Goal: Information Seeking & Learning: Learn about a topic

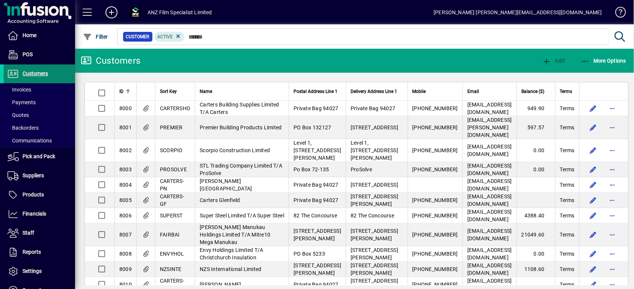
click at [47, 73] on span "Customers" at bounding box center [36, 74] width 26 height 6
drag, startPoint x: 51, startPoint y: 89, endPoint x: 55, endPoint y: 87, distance: 4.4
click at [51, 88] on span at bounding box center [39, 90] width 71 height 18
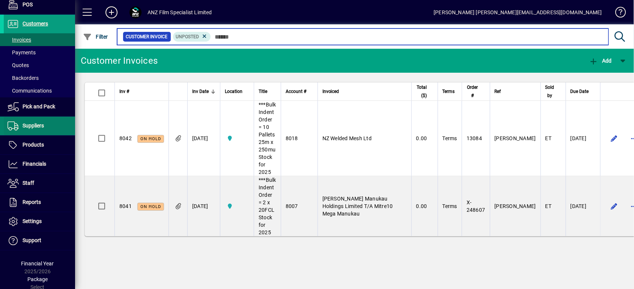
scroll to position [50, 0]
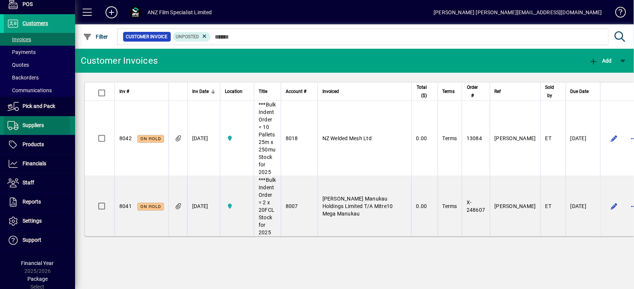
click at [36, 127] on span "Suppliers" at bounding box center [33, 125] width 21 height 6
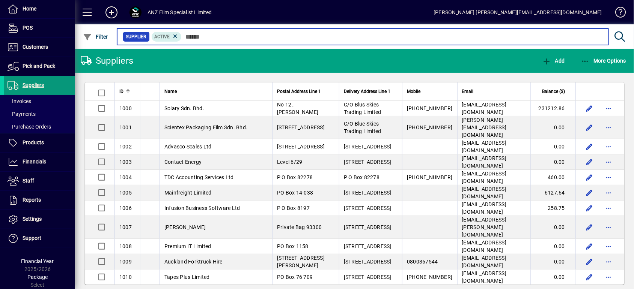
scroll to position [25, 0]
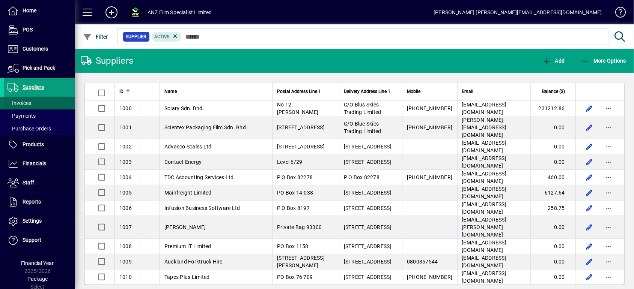
click at [36, 102] on span at bounding box center [39, 103] width 71 height 18
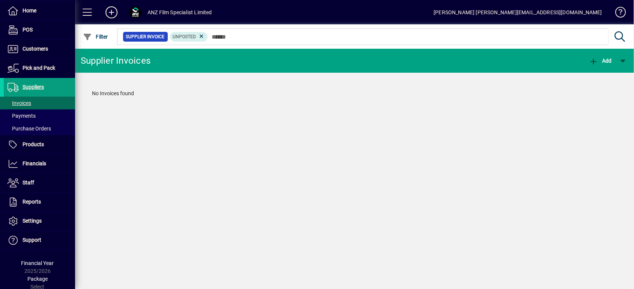
drag, startPoint x: 203, startPoint y: 36, endPoint x: 205, endPoint y: 47, distance: 11.0
click at [203, 36] on icon at bounding box center [201, 36] width 7 height 7
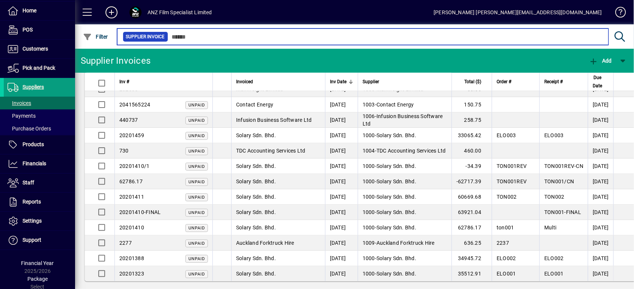
scroll to position [251, 0]
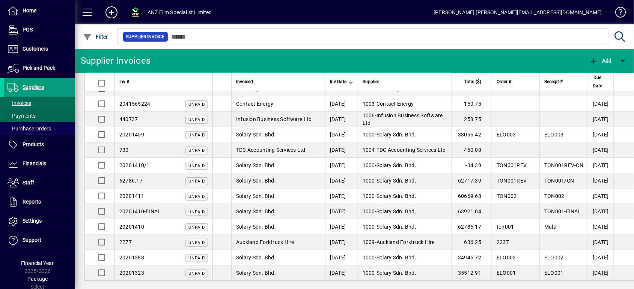
click at [37, 113] on span at bounding box center [39, 116] width 71 height 18
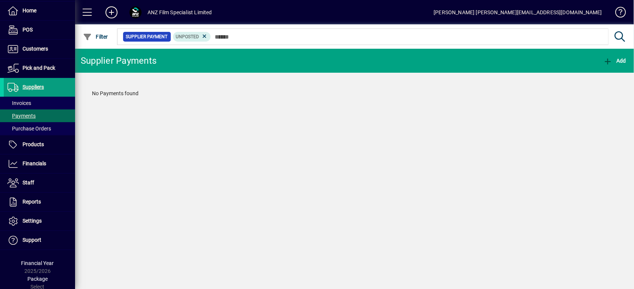
click at [204, 35] on icon at bounding box center [204, 36] width 7 height 7
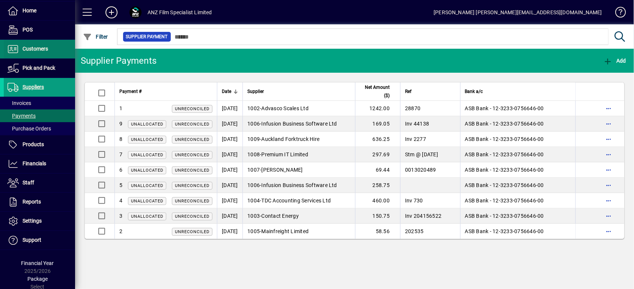
click at [38, 53] on span "Customers" at bounding box center [26, 49] width 44 height 9
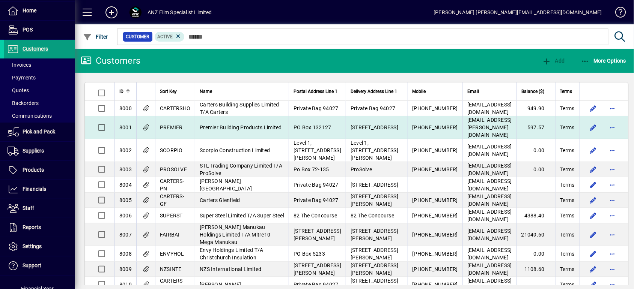
click at [228, 131] on span "Premier Building Products Limited" at bounding box center [241, 128] width 82 height 6
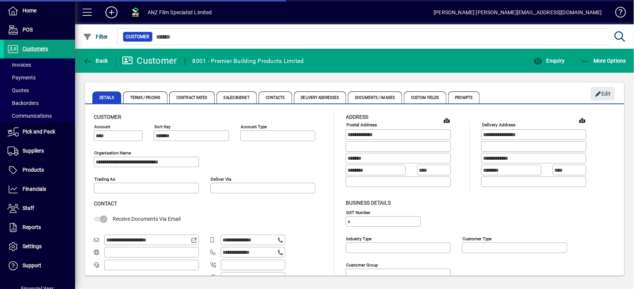
type input "**********"
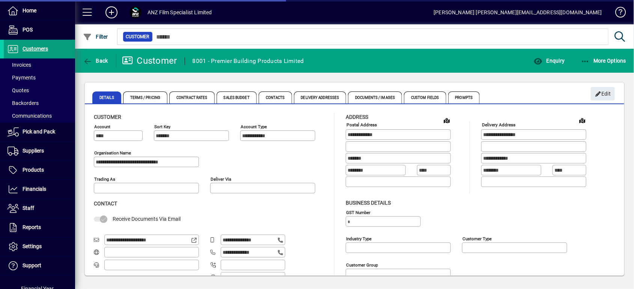
type input "**********"
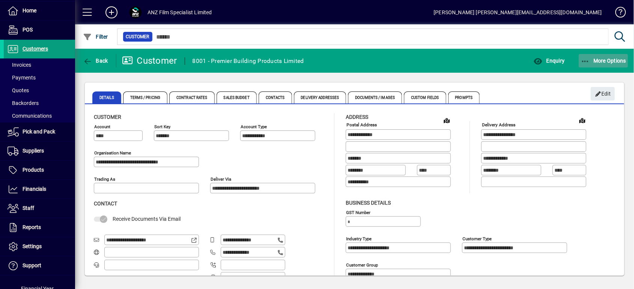
click at [475, 58] on span "More Options" at bounding box center [603, 61] width 46 height 6
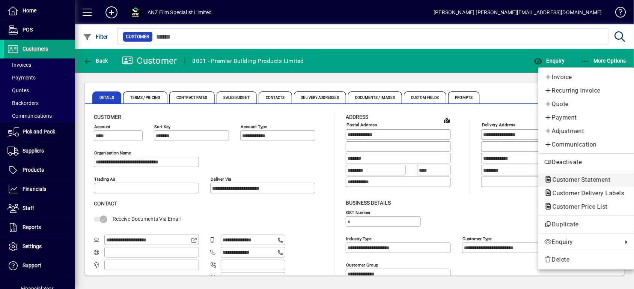
click at [475, 181] on span "Customer Statement" at bounding box center [579, 179] width 70 height 7
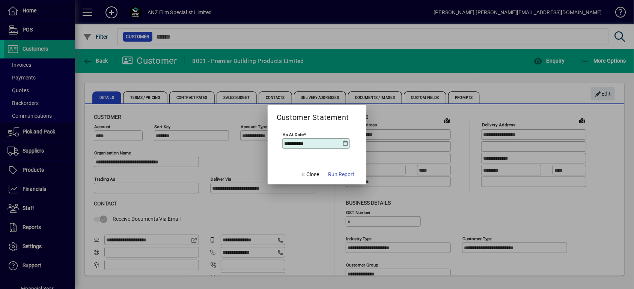
click at [331, 171] on span "Run Report" at bounding box center [341, 175] width 26 height 8
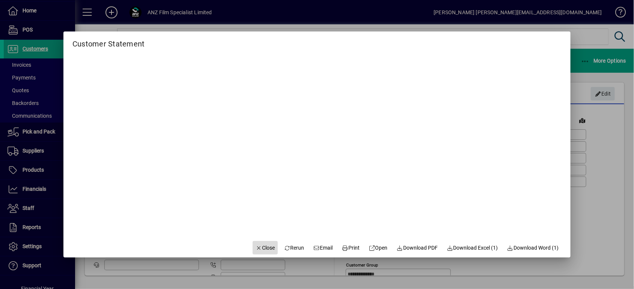
click at [254, 216] on span "button" at bounding box center [265, 248] width 26 height 18
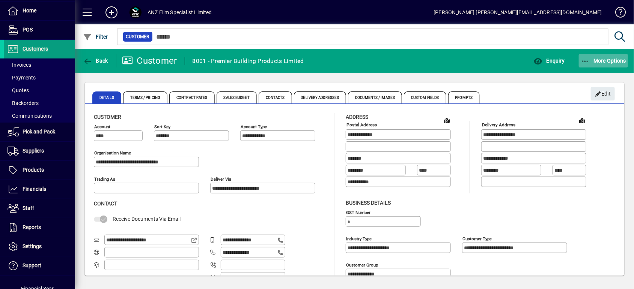
click at [475, 56] on span "button" at bounding box center [603, 61] width 50 height 18
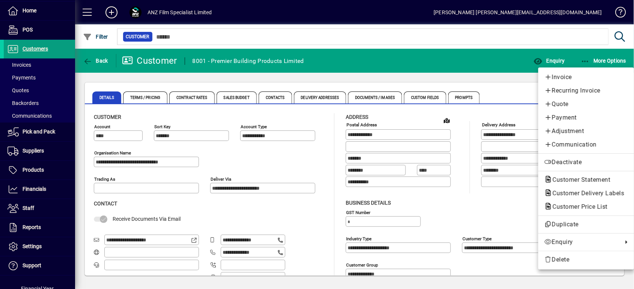
click at [475, 121] on span "Payment" at bounding box center [586, 117] width 84 height 9
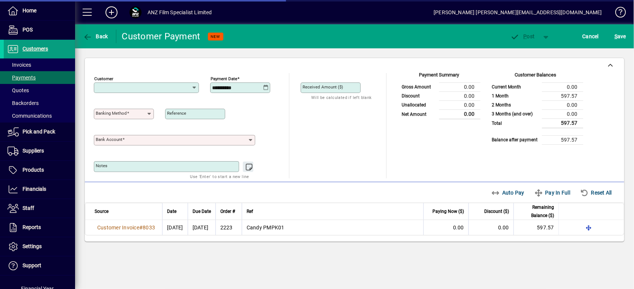
type input "**********"
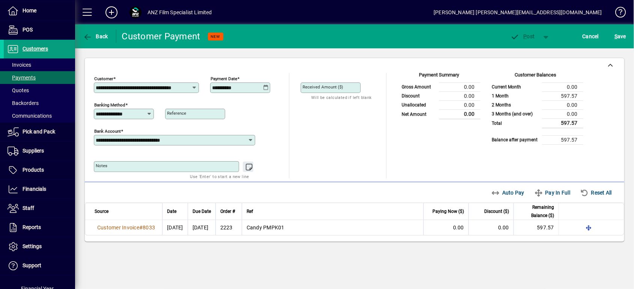
click at [203, 114] on input "Reference" at bounding box center [196, 114] width 58 height 6
click at [326, 86] on mat-label "Received Amount ($)" at bounding box center [322, 86] width 41 height 5
click at [326, 86] on input "Received Amount ($)" at bounding box center [331, 88] width 58 height 6
type input "******"
click at [209, 111] on input "Reference" at bounding box center [196, 114] width 58 height 6
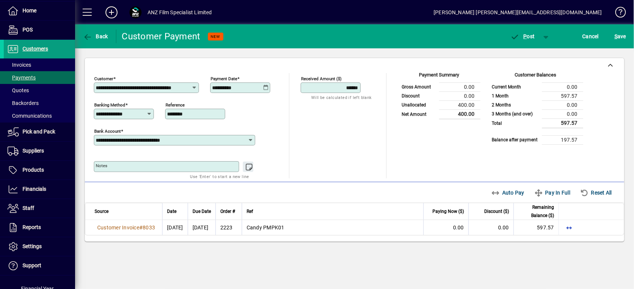
type input "********"
click at [354, 143] on div "Unallocated Funds ($) 0.00 Allocate ($)" at bounding box center [339, 130] width 78 height 50
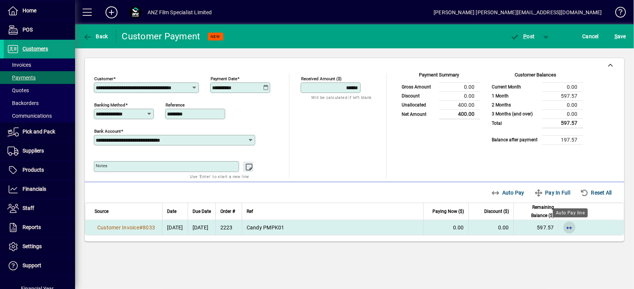
click at [475, 216] on span "button" at bounding box center [569, 228] width 18 height 18
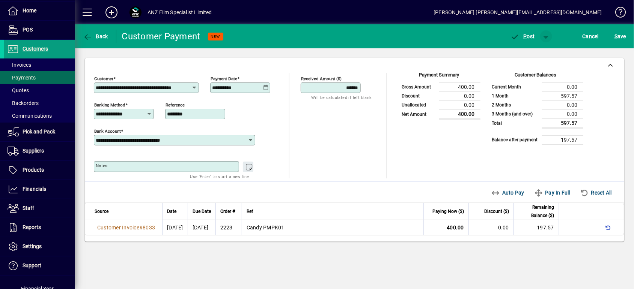
click at [475, 35] on span "button" at bounding box center [546, 36] width 18 height 18
click at [416, 164] on div at bounding box center [317, 144] width 634 height 289
click at [475, 35] on span "Cancel" at bounding box center [590, 36] width 17 height 12
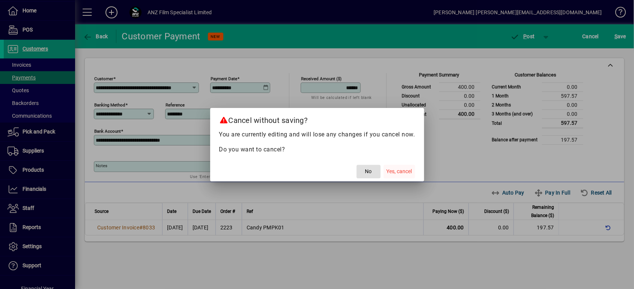
click at [410, 167] on button "Yes, cancel" at bounding box center [399, 172] width 32 height 14
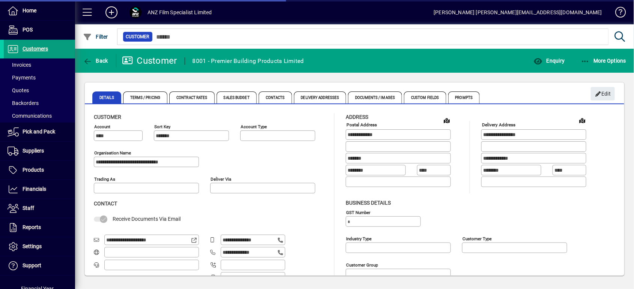
type input "**********"
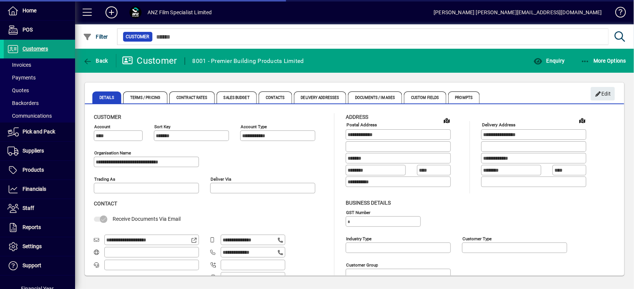
type input "**********"
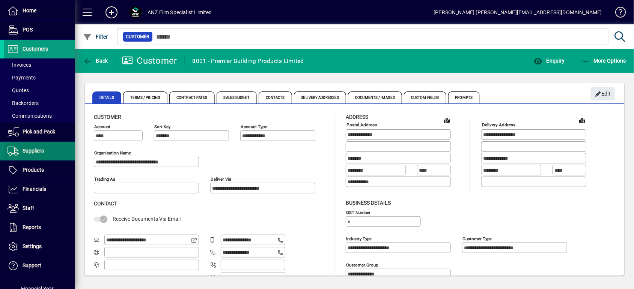
click at [49, 150] on span at bounding box center [39, 151] width 71 height 18
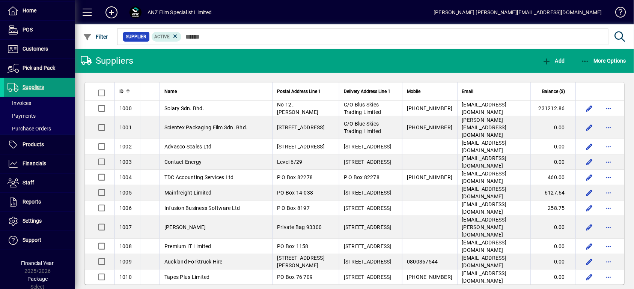
drag, startPoint x: 44, startPoint y: 99, endPoint x: 50, endPoint y: 95, distance: 6.8
click at [44, 99] on span at bounding box center [39, 103] width 71 height 18
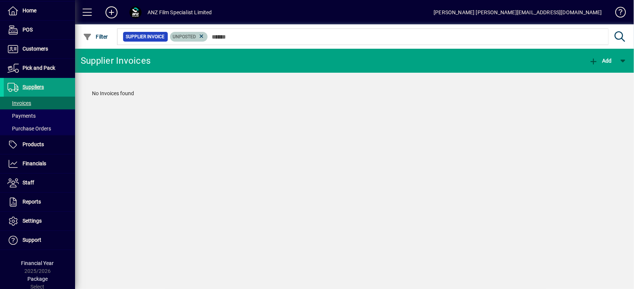
click at [204, 38] on span "Unposted" at bounding box center [189, 37] width 32 height 8
click at [198, 40] on span "Unposted" at bounding box center [189, 37] width 32 height 8
click at [200, 36] on icon at bounding box center [201, 36] width 7 height 7
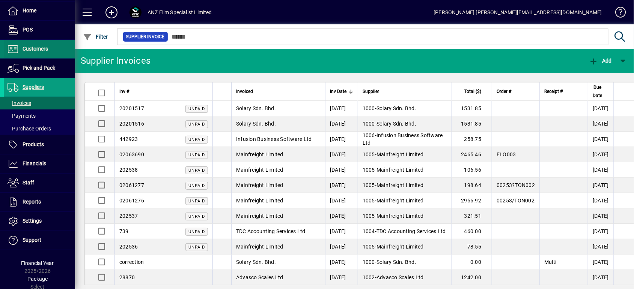
click at [59, 50] on span at bounding box center [39, 49] width 71 height 18
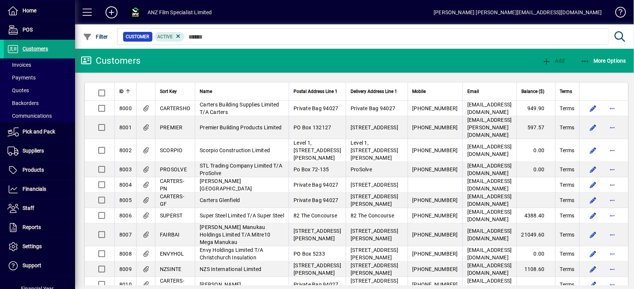
click at [217, 131] on span "Premier Building Products Limited" at bounding box center [241, 128] width 82 height 6
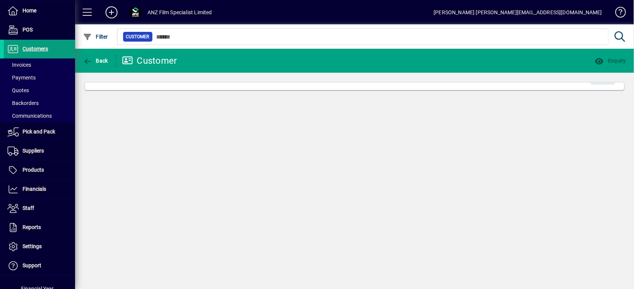
click at [217, 141] on div "Back Customer Enquiry Edit" at bounding box center [354, 169] width 559 height 240
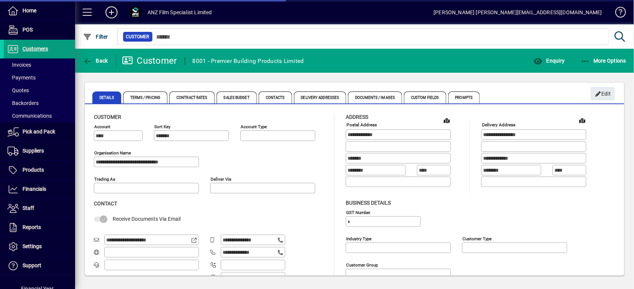
type input "**********"
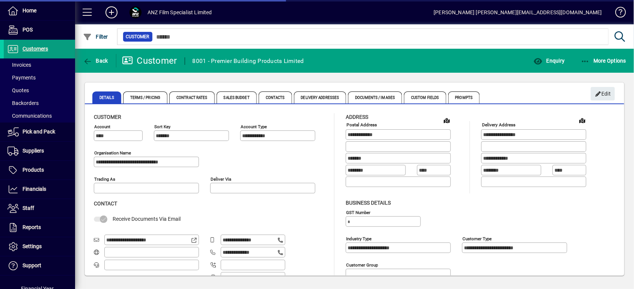
type input "**********"
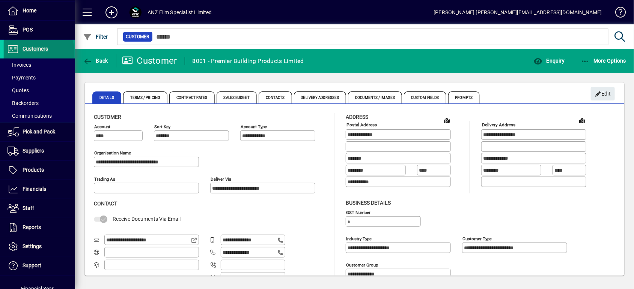
click at [38, 50] on span "Customers" at bounding box center [36, 49] width 26 height 6
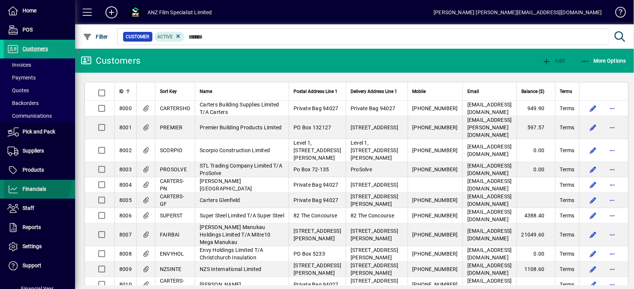
drag, startPoint x: 32, startPoint y: 179, endPoint x: 33, endPoint y: 183, distance: 4.2
click at [32, 180] on span at bounding box center [39, 189] width 71 height 18
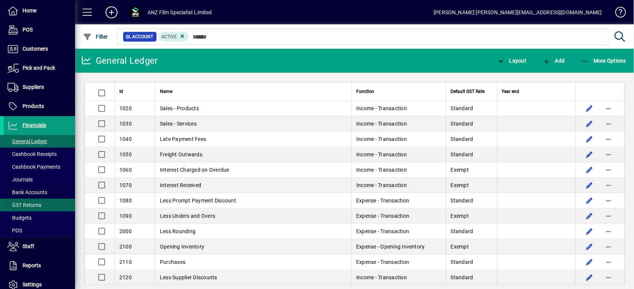
click at [47, 193] on span "Bank Accounts" at bounding box center [28, 192] width 40 height 6
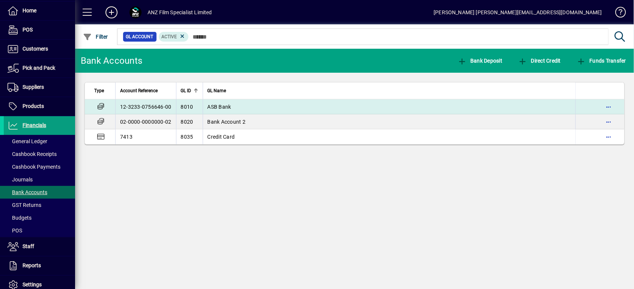
click at [204, 104] on td "ASB Bank" at bounding box center [389, 106] width 373 height 15
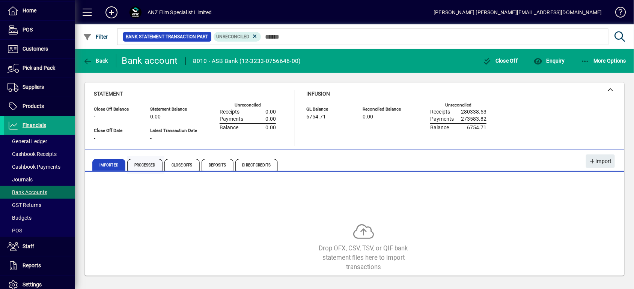
click at [150, 161] on span "Processed" at bounding box center [144, 165] width 35 height 12
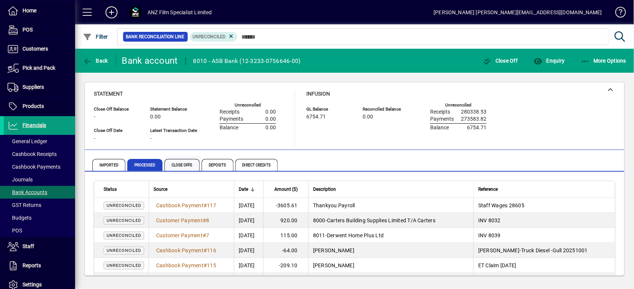
click at [184, 160] on span "Close Offs" at bounding box center [181, 165] width 35 height 12
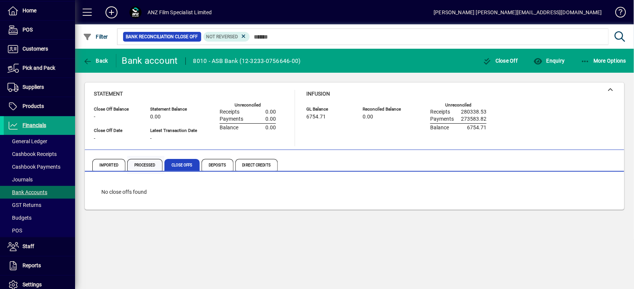
click at [148, 167] on span "Processed" at bounding box center [144, 165] width 35 height 12
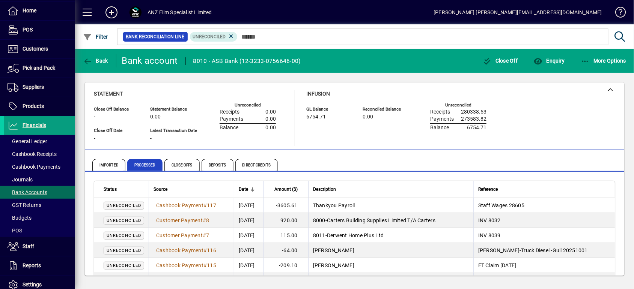
click at [127, 203] on span "Unreconciled" at bounding box center [124, 205] width 35 height 5
click at [186, 203] on span "Cashbook Payment" at bounding box center [179, 206] width 47 height 6
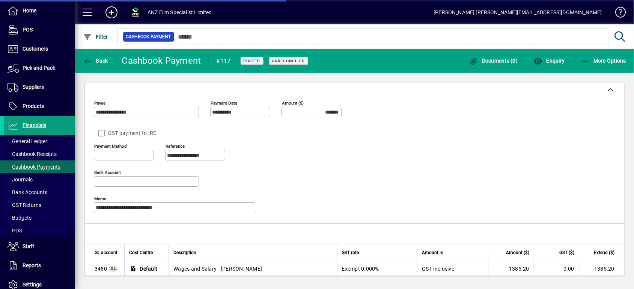
type input "**********"
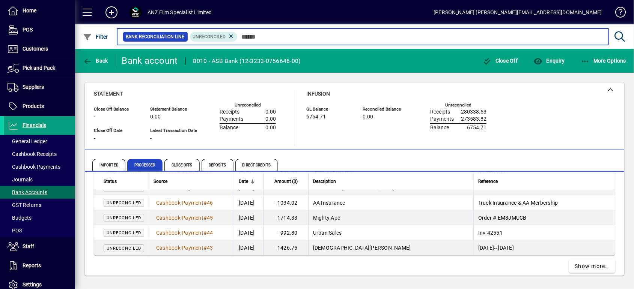
scroll to position [1449, 0]
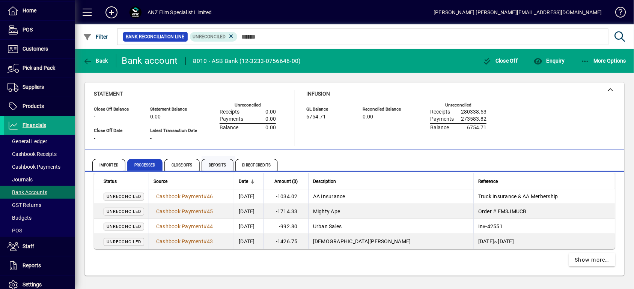
click at [210, 161] on span "Deposits" at bounding box center [217, 165] width 32 height 12
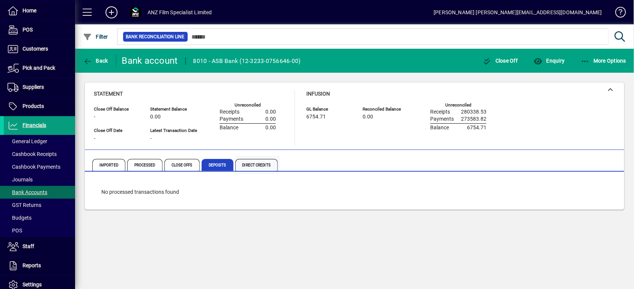
click at [246, 161] on span "Direct Credits" at bounding box center [256, 165] width 42 height 12
click at [112, 161] on span "Imported" at bounding box center [108, 165] width 33 height 12
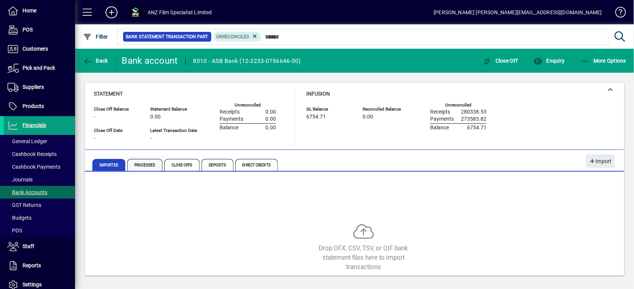
click at [134, 165] on span "Processed" at bounding box center [144, 165] width 35 height 12
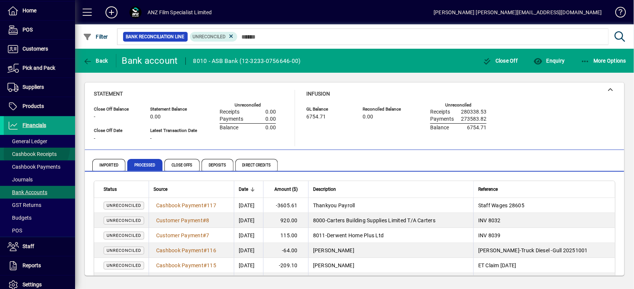
click at [27, 145] on span at bounding box center [39, 154] width 71 height 18
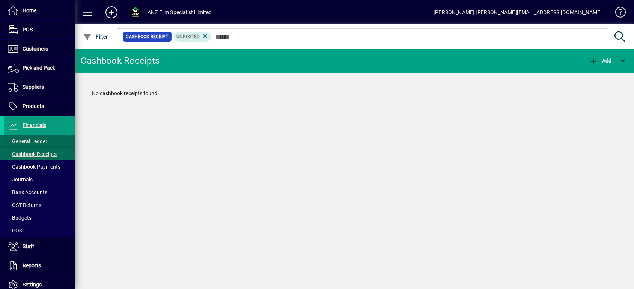
click at [29, 143] on span "General Ledger" at bounding box center [28, 141] width 40 height 6
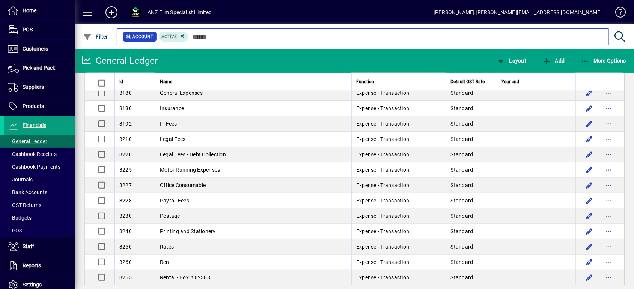
scroll to position [600, 0]
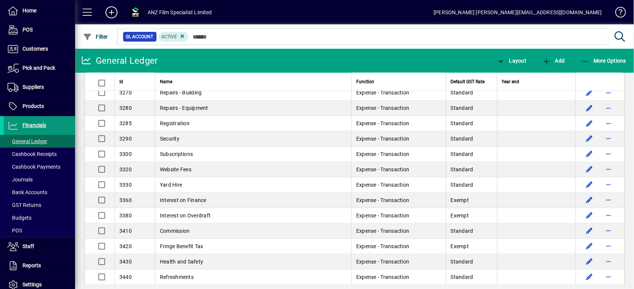
click at [35, 125] on span "Financials" at bounding box center [35, 125] width 24 height 6
click at [41, 99] on span at bounding box center [39, 107] width 71 height 18
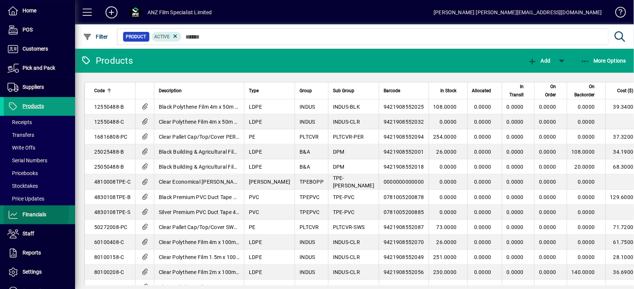
click at [24, 215] on span "Financials" at bounding box center [35, 215] width 24 height 6
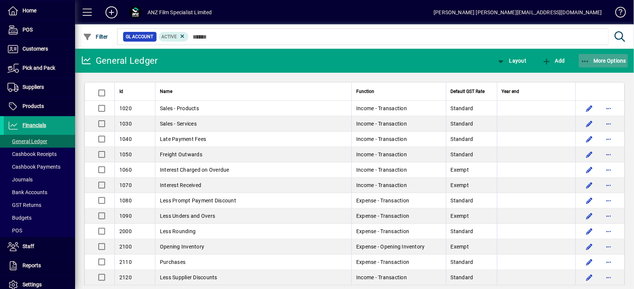
click at [475, 60] on span "More Options" at bounding box center [603, 61] width 46 height 6
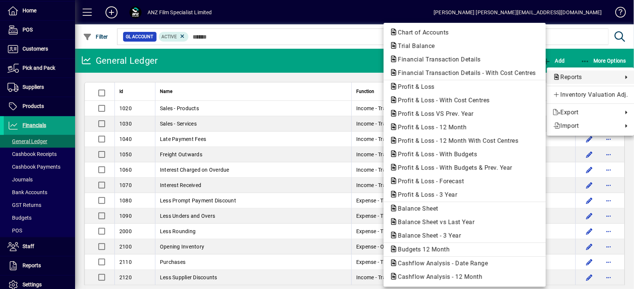
drag, startPoint x: 414, startPoint y: 88, endPoint x: 417, endPoint y: 95, distance: 7.1
click at [414, 88] on span "Profit & Loss" at bounding box center [413, 86] width 49 height 7
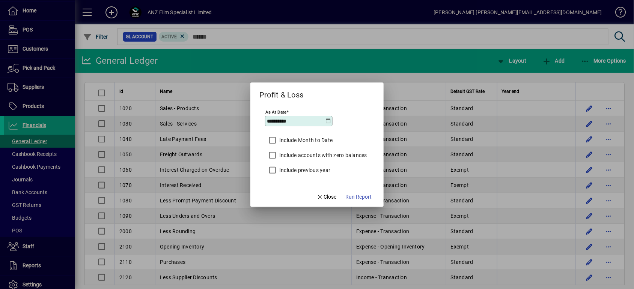
click at [331, 119] on div "**********" at bounding box center [316, 120] width 102 height 24
click at [329, 119] on icon at bounding box center [328, 121] width 6 height 6
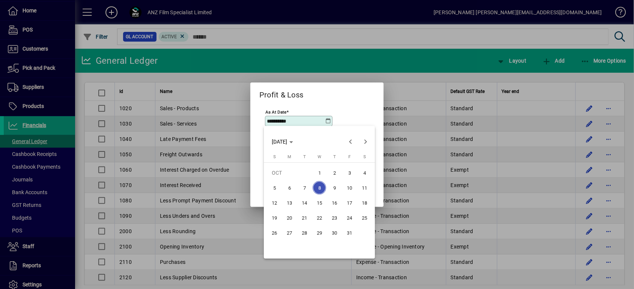
click at [293, 144] on span "[DATE]" at bounding box center [282, 142] width 21 height 6
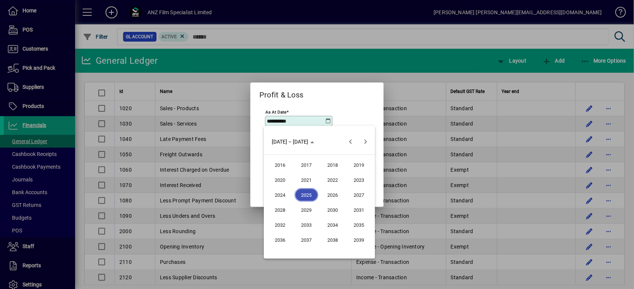
click at [300, 194] on span "2025" at bounding box center [306, 195] width 24 height 14
click at [286, 212] on span "SEP" at bounding box center [280, 210] width 24 height 14
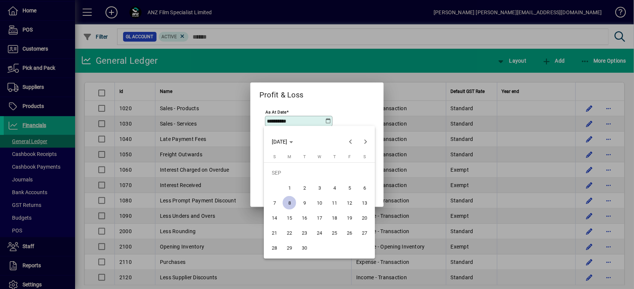
click at [310, 216] on span "30" at bounding box center [304, 248] width 14 height 14
type input "**********"
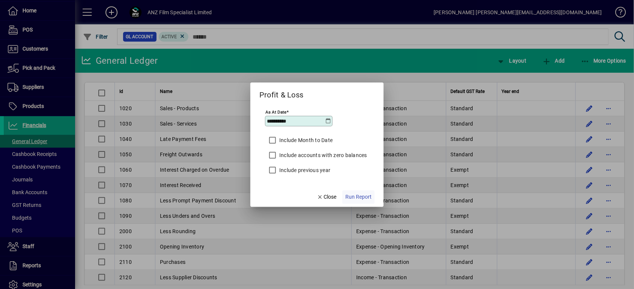
click at [362, 197] on span "Run Report" at bounding box center [358, 197] width 26 height 8
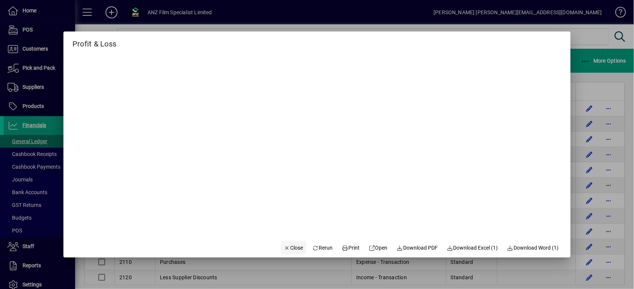
click at [284, 216] on span "Close" at bounding box center [294, 248] width 20 height 8
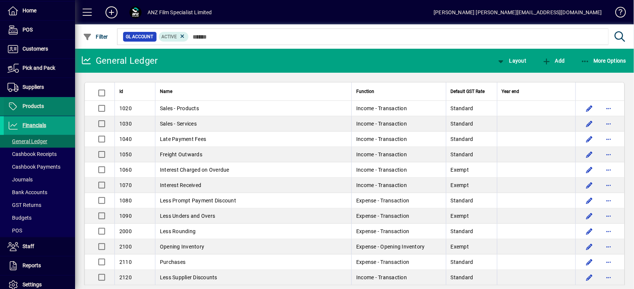
click at [49, 106] on span at bounding box center [39, 107] width 71 height 18
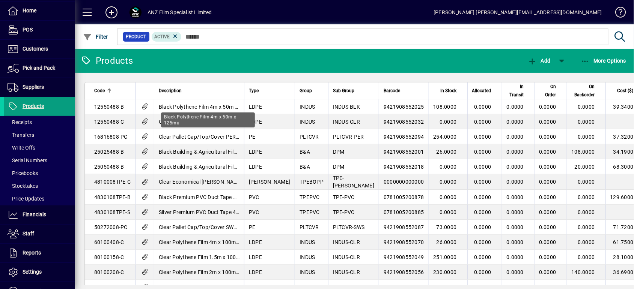
drag, startPoint x: 188, startPoint y: 106, endPoint x: 202, endPoint y: 111, distance: 15.5
click at [188, 106] on span "Black Polythene Film 4m x 50m x 125mu" at bounding box center [207, 107] width 97 height 6
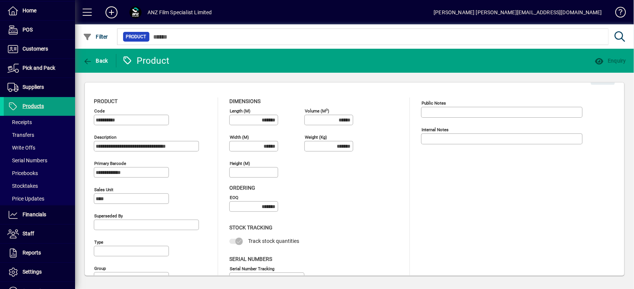
type input "**********"
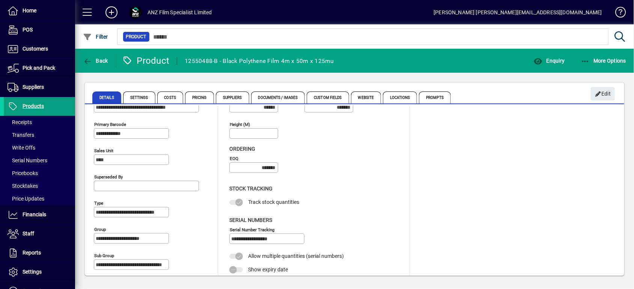
scroll to position [59, 0]
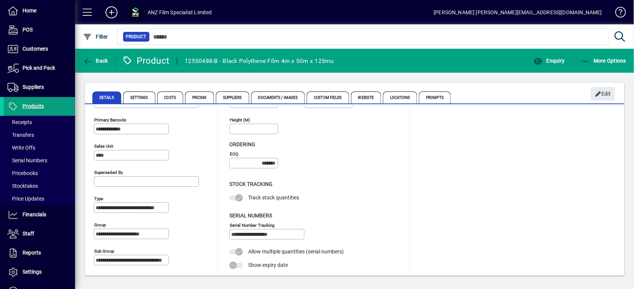
drag, startPoint x: 166, startPoint y: 95, endPoint x: 300, endPoint y: 83, distance: 134.9
click at [166, 96] on span "Costs" at bounding box center [170, 98] width 26 height 12
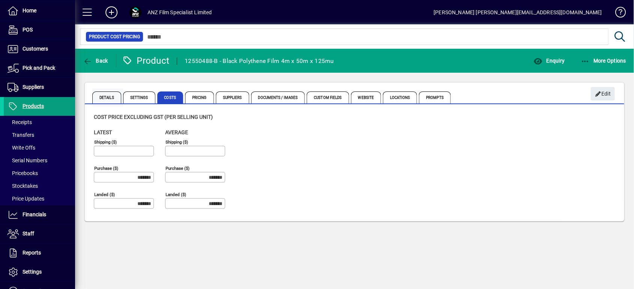
click at [114, 99] on span "Details" at bounding box center [106, 98] width 29 height 12
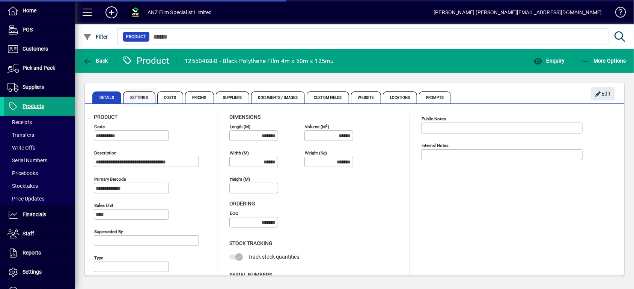
type input "**********"
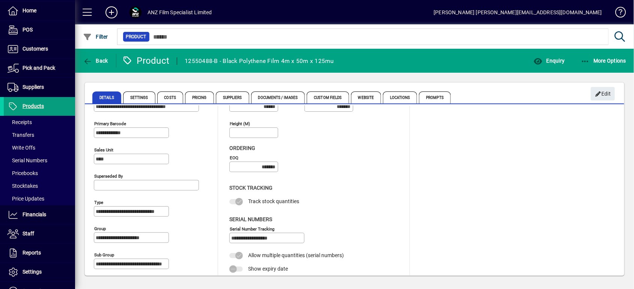
scroll to position [59, 0]
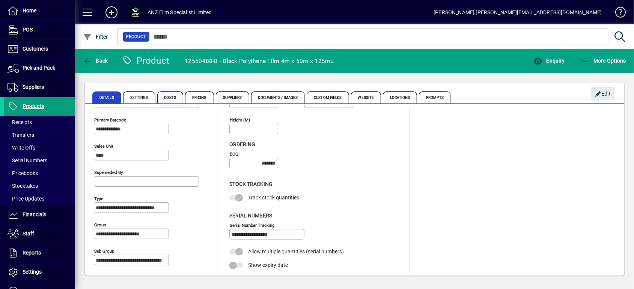
drag, startPoint x: 176, startPoint y: 98, endPoint x: 176, endPoint y: 102, distance: 4.1
click at [176, 98] on span "Costs" at bounding box center [170, 98] width 26 height 12
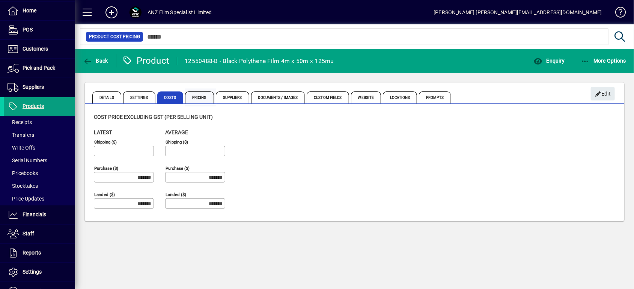
click at [204, 98] on span "Pricing" at bounding box center [199, 98] width 29 height 12
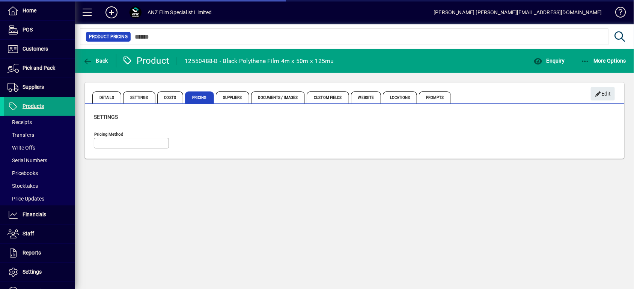
type input "**********"
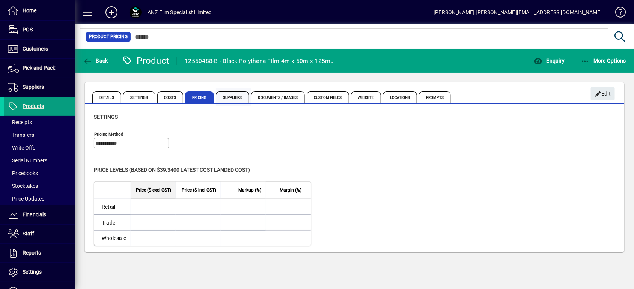
click at [240, 96] on span "Suppliers" at bounding box center [232, 98] width 33 height 12
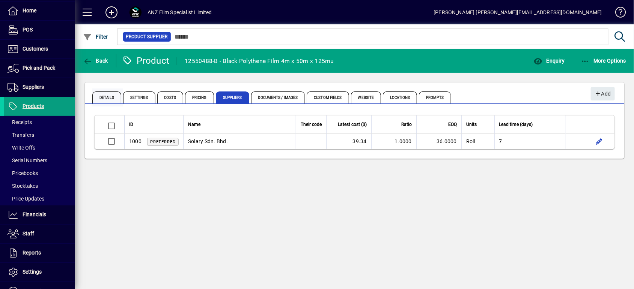
click at [113, 99] on span "Details" at bounding box center [106, 98] width 29 height 12
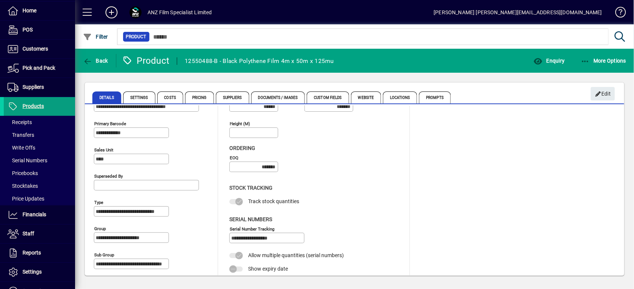
scroll to position [59, 0]
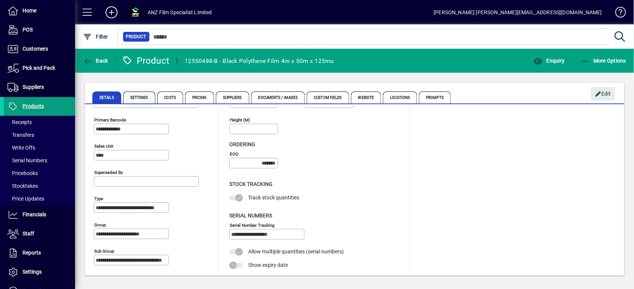
click at [137, 99] on span "Settings" at bounding box center [139, 98] width 32 height 12
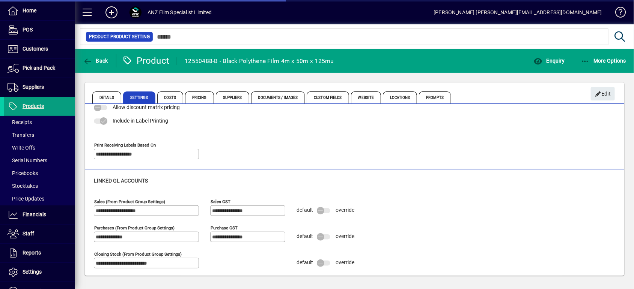
scroll to position [70, 0]
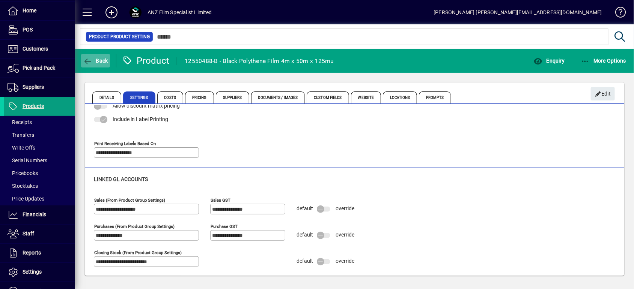
click at [104, 59] on span "Back" at bounding box center [95, 61] width 25 height 6
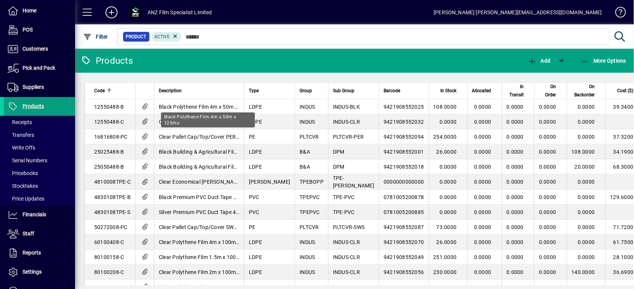
drag, startPoint x: 185, startPoint y: 108, endPoint x: 189, endPoint y: 114, distance: 7.2
click at [185, 108] on span "Black Polythene Film 4m x 50m x 125mu" at bounding box center [207, 107] width 97 height 6
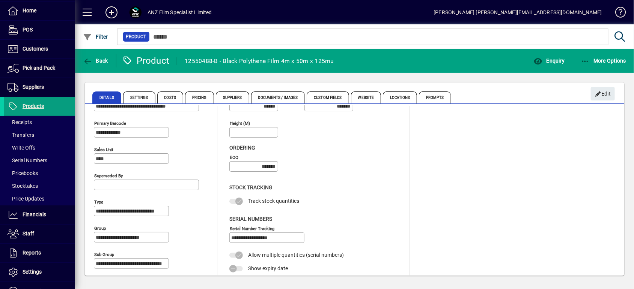
scroll to position [59, 0]
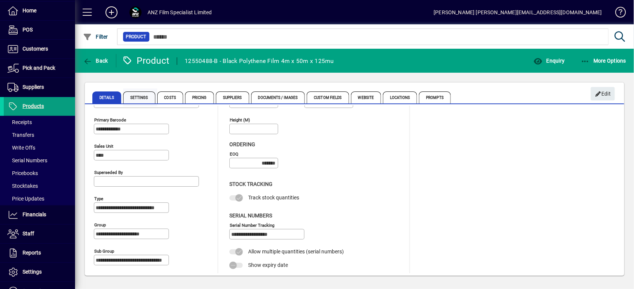
click at [140, 98] on span "Settings" at bounding box center [139, 98] width 32 height 12
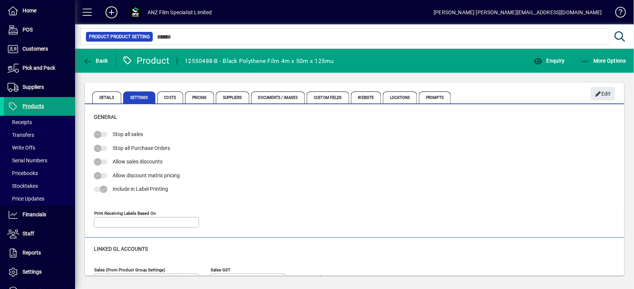
type input "**********"
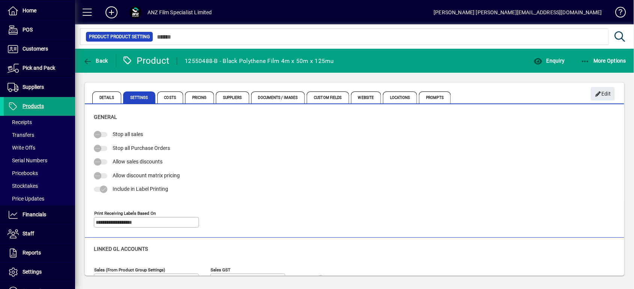
type input "**********"
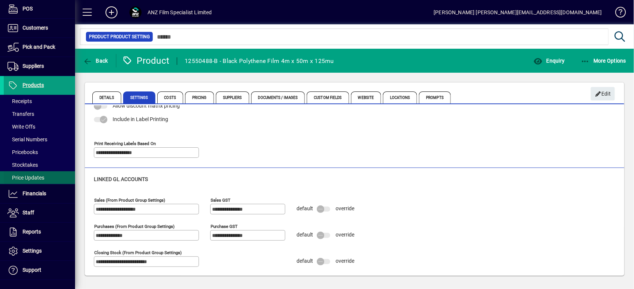
scroll to position [76, 0]
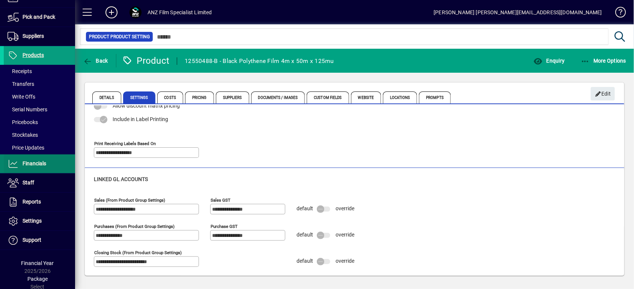
click at [29, 164] on span "Financials" at bounding box center [35, 164] width 24 height 6
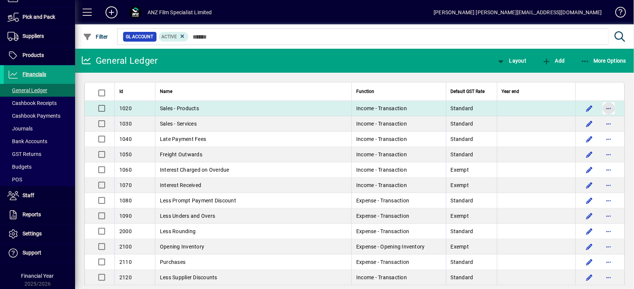
click at [475, 109] on span "button" at bounding box center [608, 108] width 18 height 18
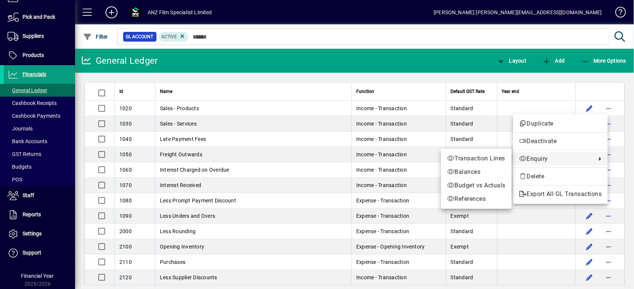
click at [475, 161] on span "Transaction Lines" at bounding box center [476, 158] width 59 height 9
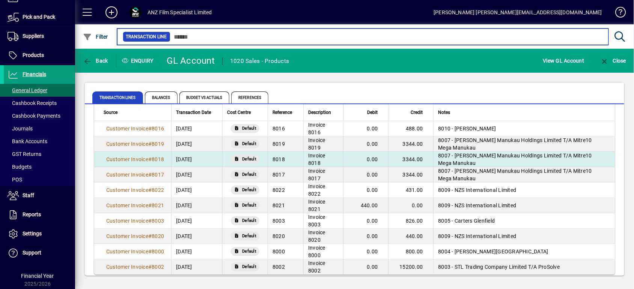
scroll to position [285, 0]
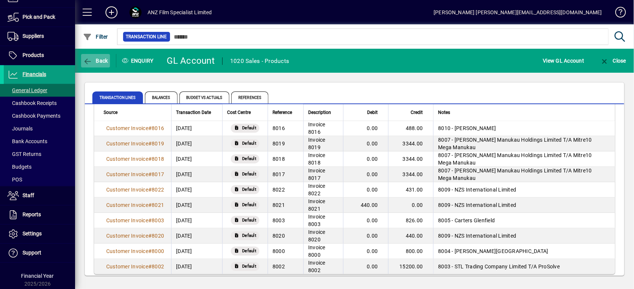
click at [92, 62] on span "Back" at bounding box center [95, 61] width 25 height 6
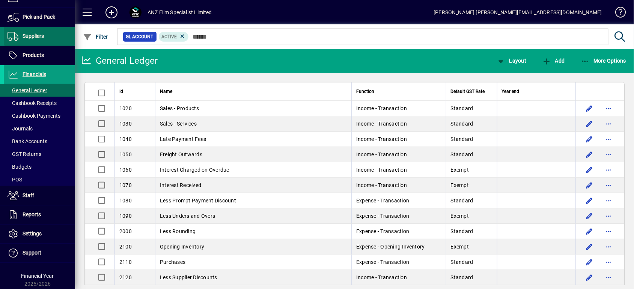
click at [54, 30] on span at bounding box center [39, 36] width 71 height 18
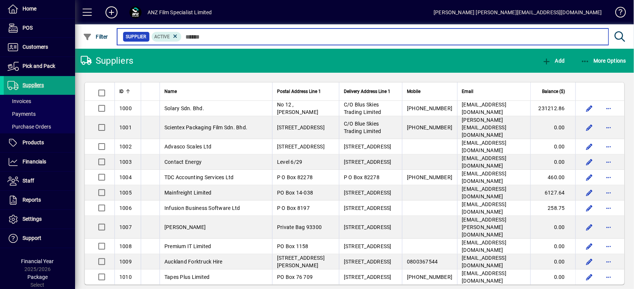
scroll to position [25, 0]
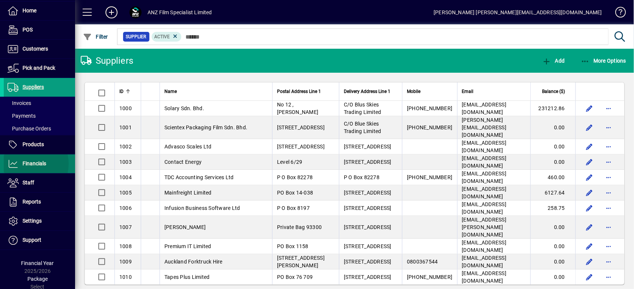
click at [30, 163] on span "Financials" at bounding box center [35, 164] width 24 height 6
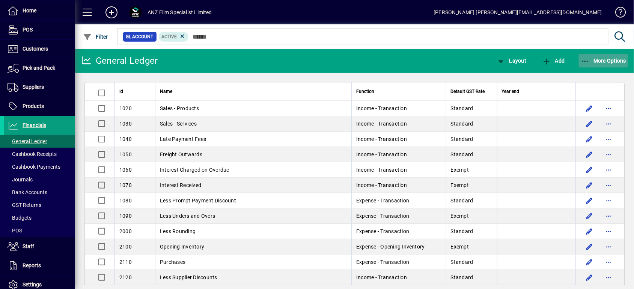
click at [475, 56] on span "button" at bounding box center [603, 61] width 50 height 18
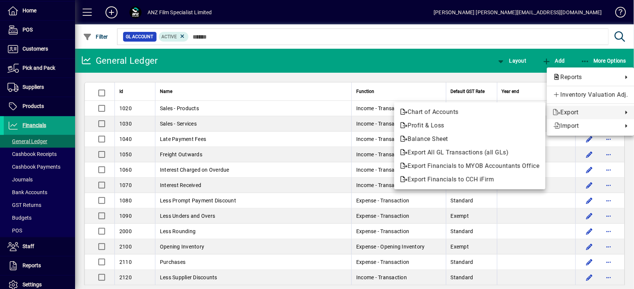
click at [475, 34] on div at bounding box center [317, 144] width 634 height 289
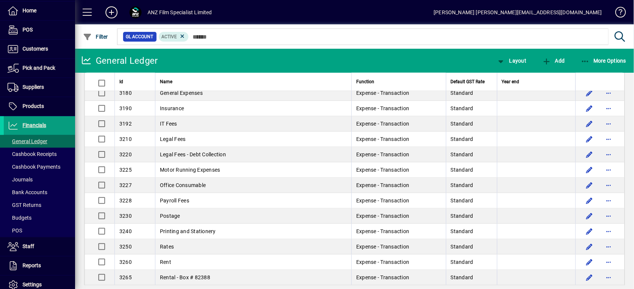
scroll to position [150, 0]
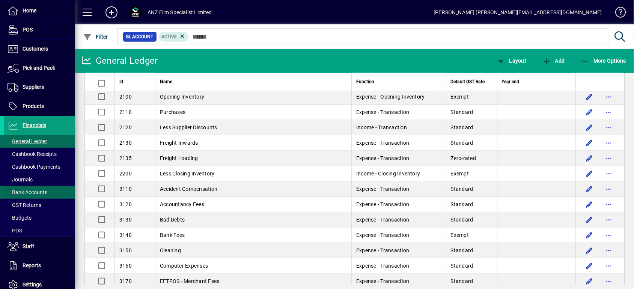
click at [34, 189] on span "Bank Accounts" at bounding box center [28, 192] width 40 height 6
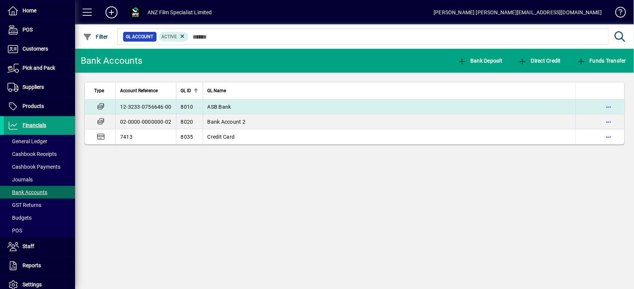
click at [153, 101] on td "12-3233-0756646-00" at bounding box center [145, 106] width 61 height 15
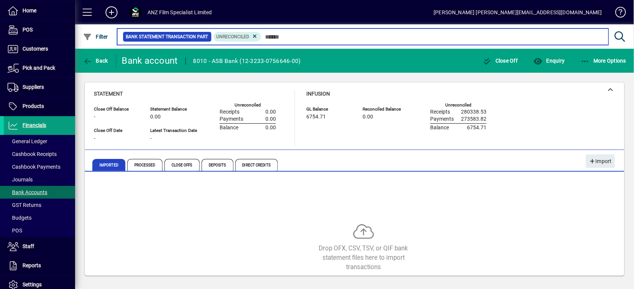
scroll to position [23, 0]
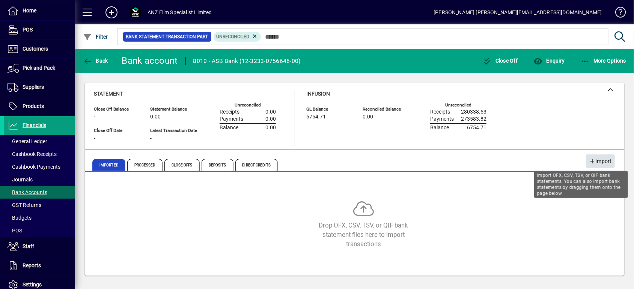
click at [475, 161] on span "Import" at bounding box center [600, 161] width 23 height 12
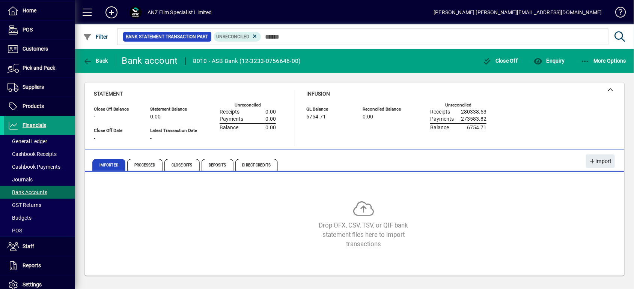
click at [39, 121] on span "Financials" at bounding box center [25, 125] width 42 height 9
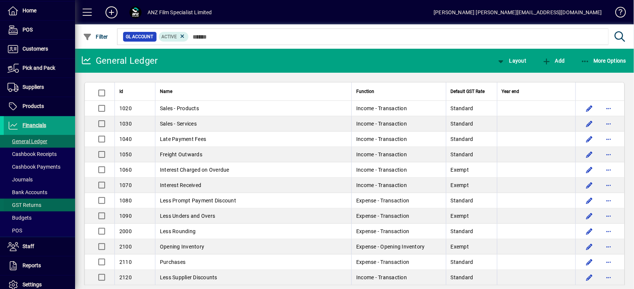
click at [21, 203] on span "GST Returns" at bounding box center [25, 205] width 34 height 6
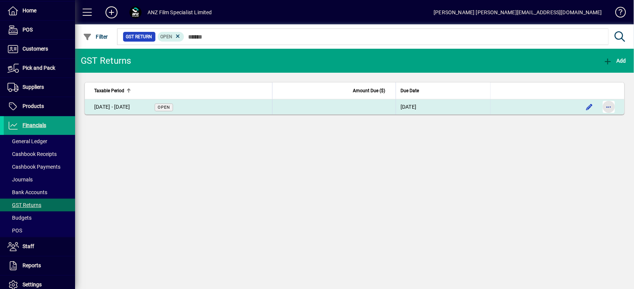
click at [475, 111] on span "button" at bounding box center [608, 107] width 18 height 18
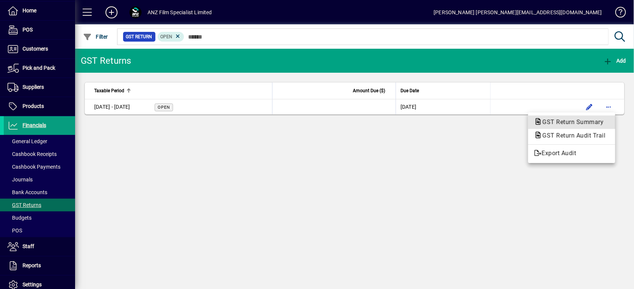
click at [475, 123] on span "GST Return Summary" at bounding box center [570, 122] width 73 height 7
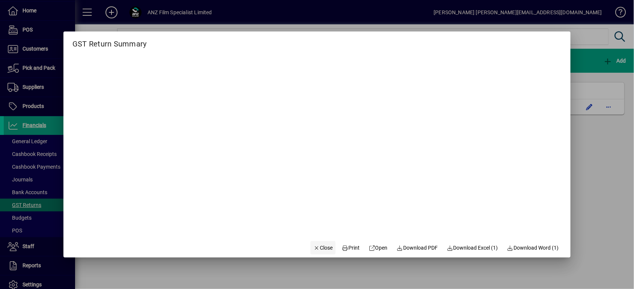
click at [316, 216] on span "Close" at bounding box center [323, 248] width 20 height 8
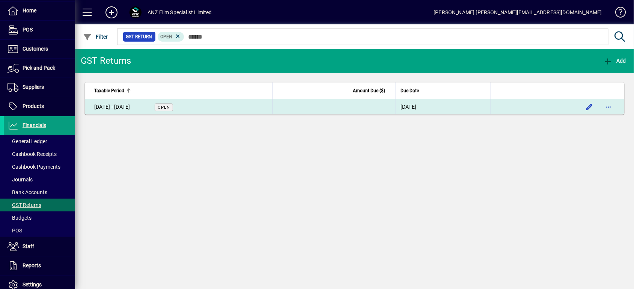
click at [117, 104] on div "[DATE] - [DATE]" at bounding box center [112, 107] width 36 height 8
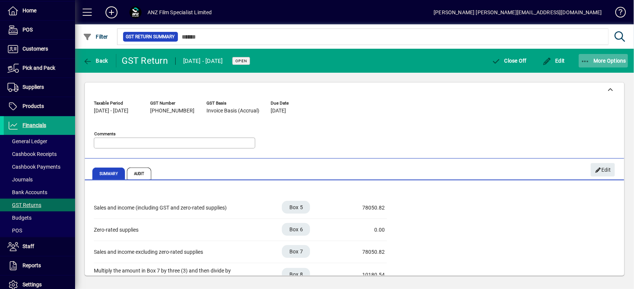
click at [475, 54] on span "button" at bounding box center [603, 61] width 50 height 18
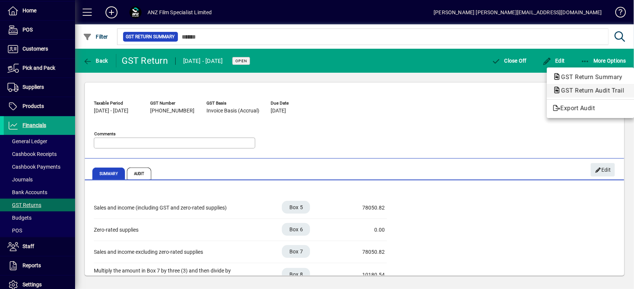
click at [475, 89] on span "GST Return Audit Trail" at bounding box center [590, 90] width 75 height 7
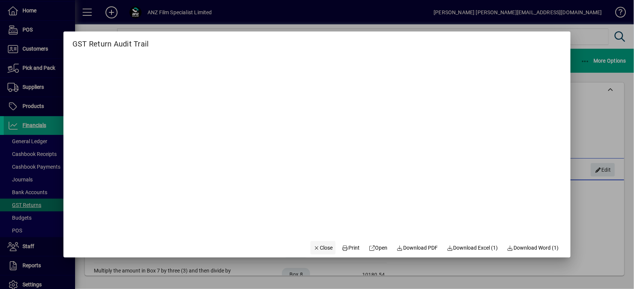
click at [325, 216] on span "button" at bounding box center [323, 248] width 26 height 18
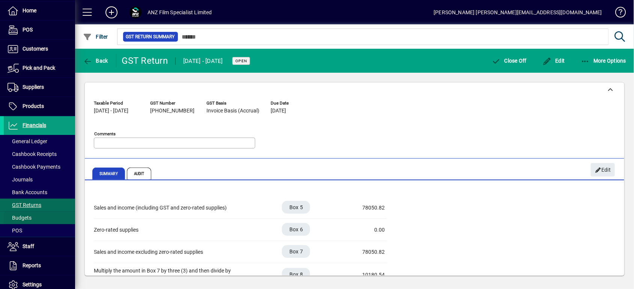
click at [29, 216] on span "Budgets" at bounding box center [20, 218] width 24 height 6
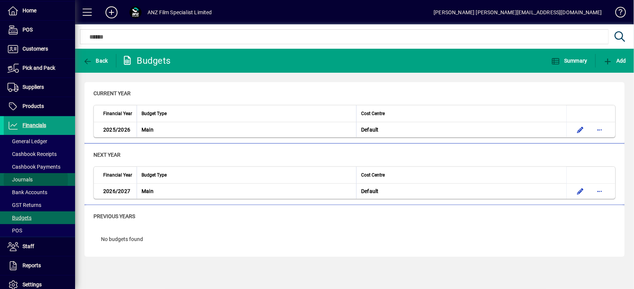
click at [22, 179] on span "Journals" at bounding box center [20, 180] width 25 height 6
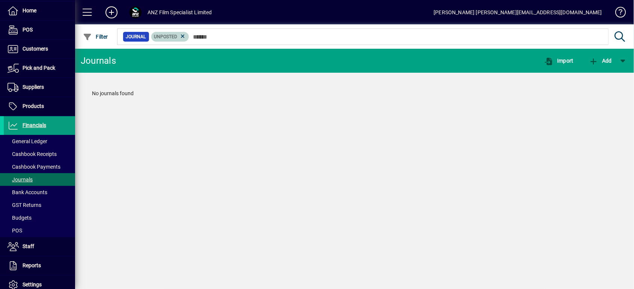
drag, startPoint x: 186, startPoint y: 37, endPoint x: 194, endPoint y: 56, distance: 20.0
click at [186, 38] on mat-chip "Unposted" at bounding box center [170, 37] width 38 height 10
click at [184, 36] on icon at bounding box center [182, 36] width 7 height 7
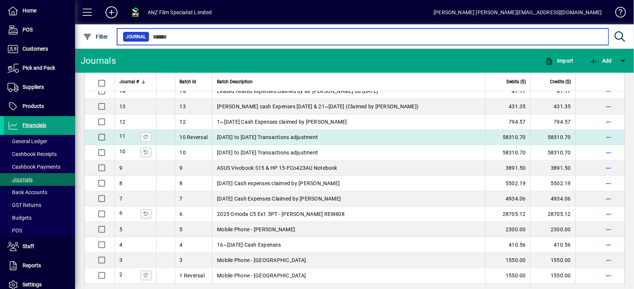
scroll to position [98, 0]
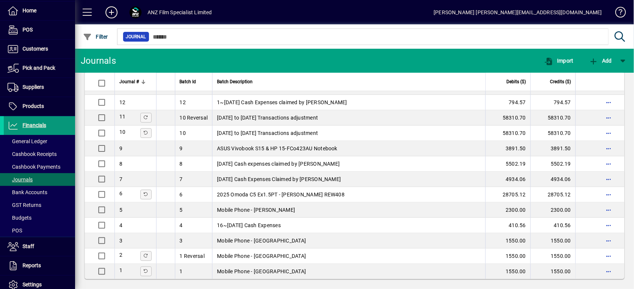
click at [34, 124] on span "Financials" at bounding box center [35, 125] width 24 height 6
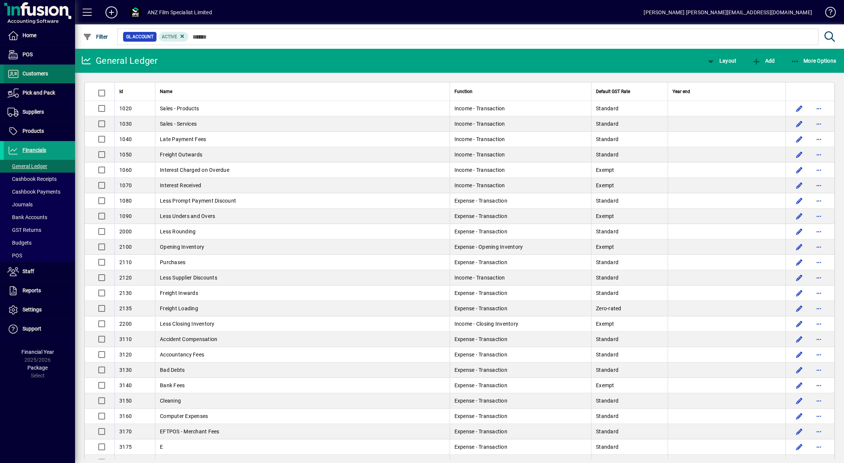
click at [49, 67] on span at bounding box center [39, 74] width 71 height 18
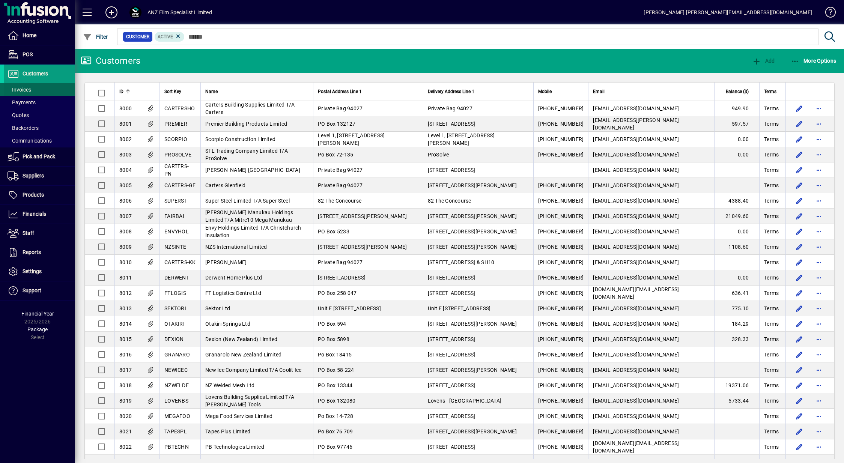
click at [36, 87] on span at bounding box center [39, 90] width 71 height 18
